Goal: Obtain resource: Download file/media

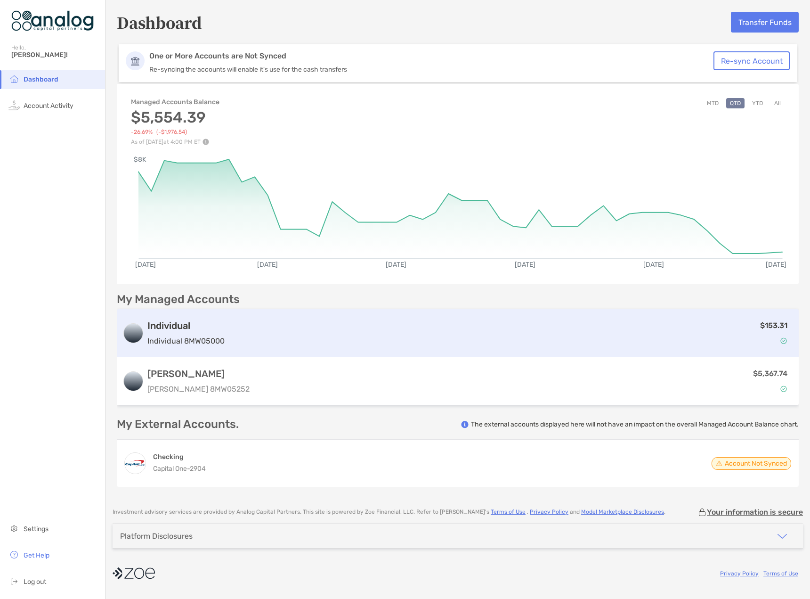
click at [234, 348] on div "Individual Individual 8MW05000 $153.31" at bounding box center [458, 333] width 682 height 48
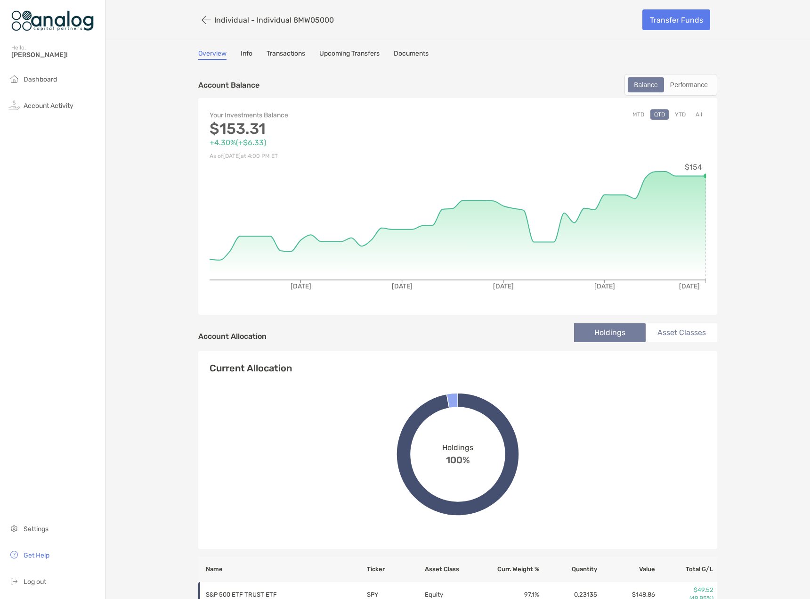
click at [413, 52] on link "Documents" at bounding box center [411, 54] width 35 height 10
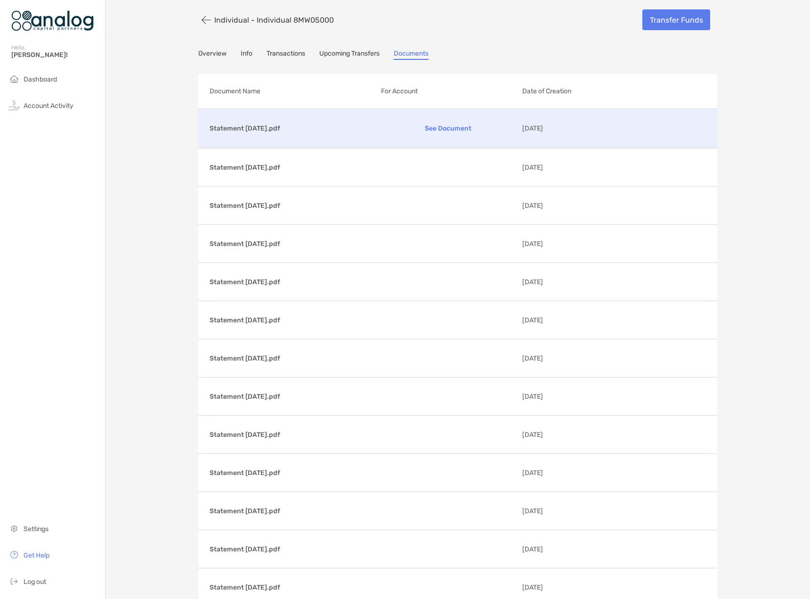
click at [450, 130] on p "See Document" at bounding box center [448, 128] width 134 height 16
click at [201, 24] on button "button" at bounding box center [206, 19] width 16 height 17
